Goal: Task Accomplishment & Management: Complete application form

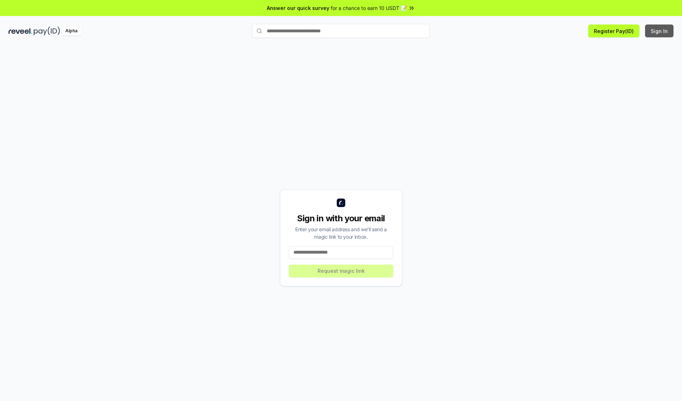
click at [660, 31] on button "Sign In" at bounding box center [659, 31] width 28 height 13
type input "**********"
click at [341, 271] on button "Request magic link" at bounding box center [341, 271] width 104 height 13
